Goal: Information Seeking & Learning: Find specific fact

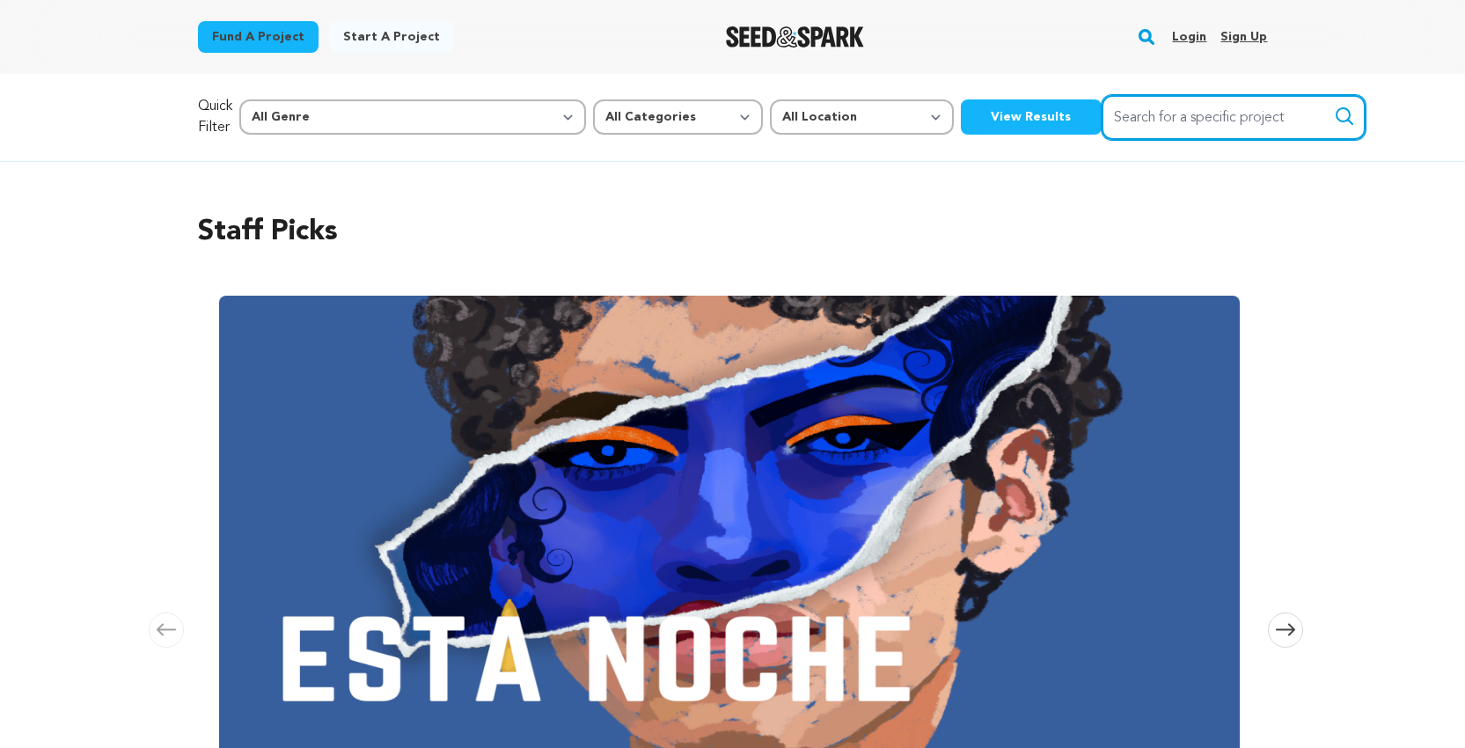
click at [1102, 105] on input "Search for a specific project" at bounding box center [1234, 117] width 264 height 45
type input "the last"
click at [1334, 116] on button "Search" at bounding box center [1344, 116] width 21 height 21
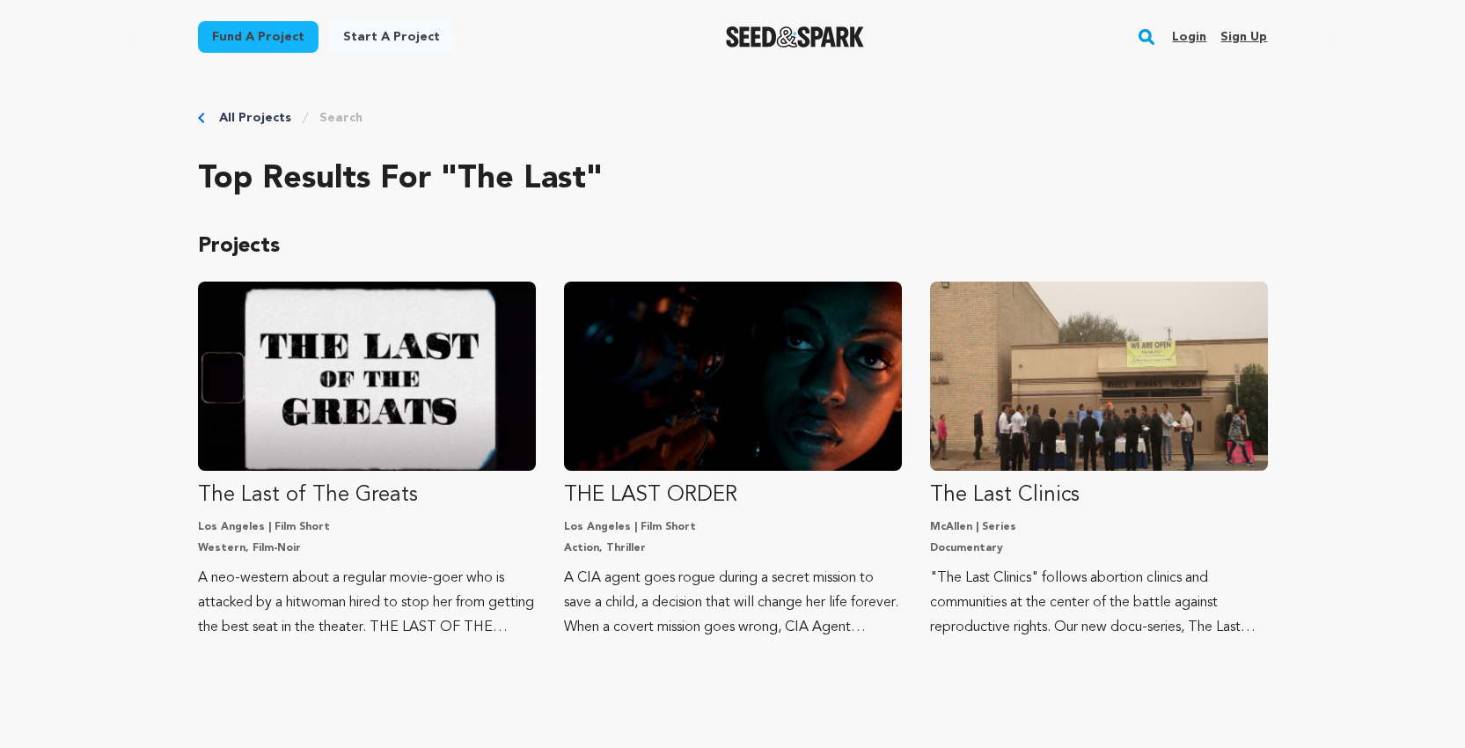
click at [1149, 36] on rect "button" at bounding box center [1146, 36] width 21 height 21
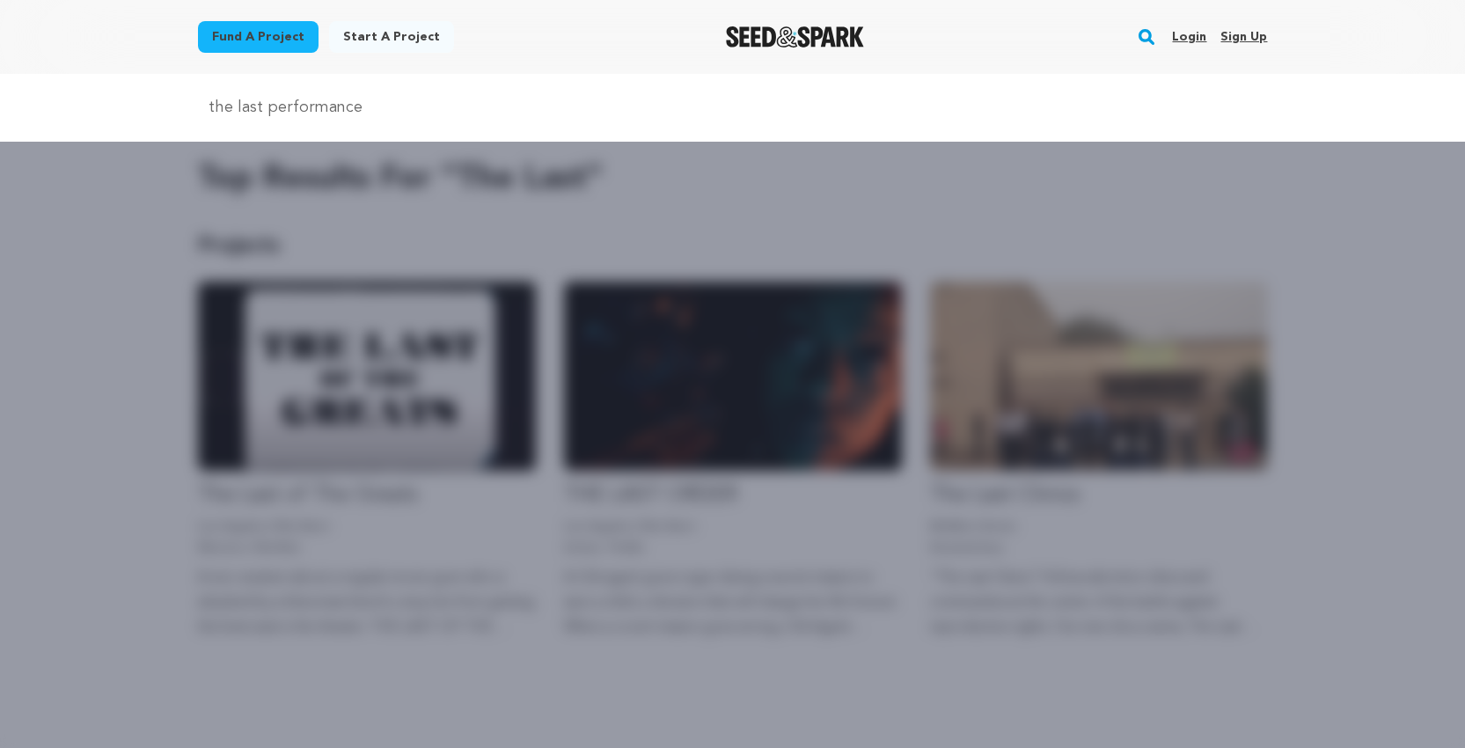
type input "the last performance"
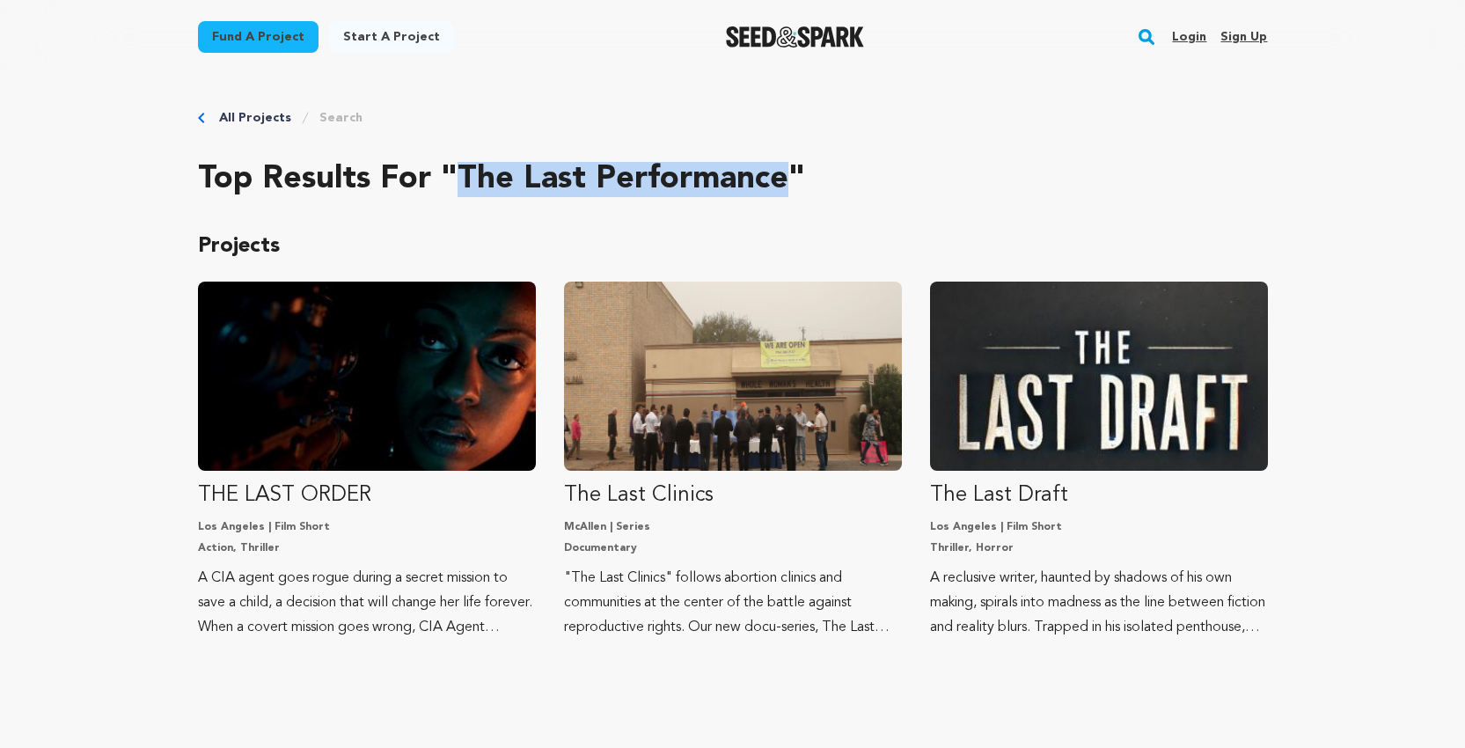
drag, startPoint x: 459, startPoint y: 179, endPoint x: 783, endPoint y: 180, distance: 323.8
click at [783, 180] on h2 "Top results for "the last performance"" at bounding box center [733, 179] width 1070 height 35
copy h2 "the last performance"
